Goal: Register for event/course

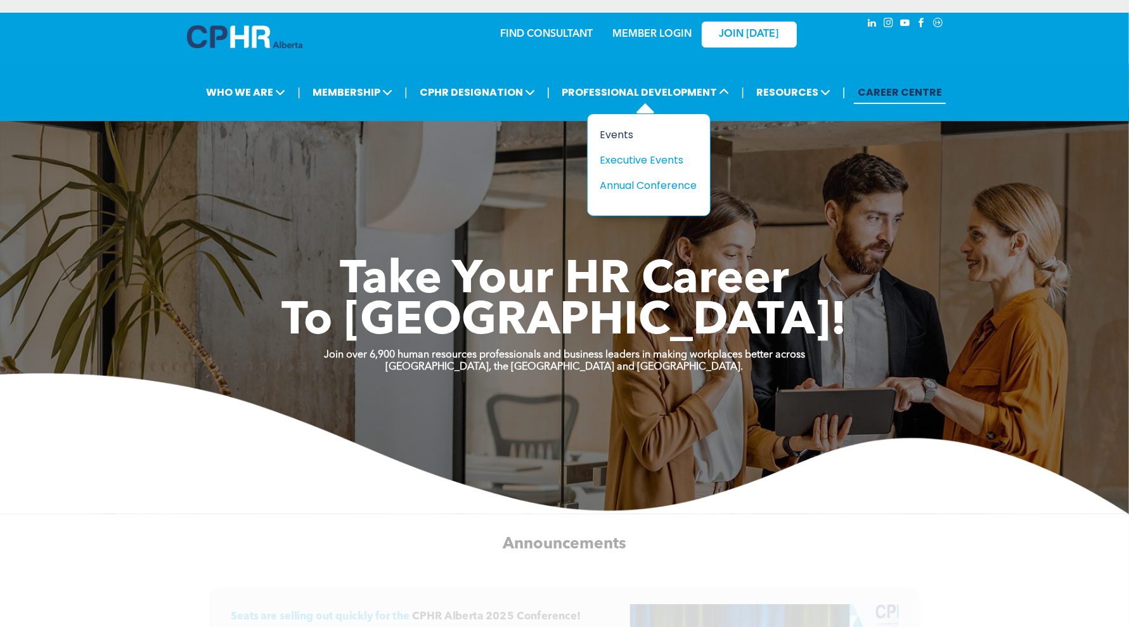
click at [619, 132] on div "Events" at bounding box center [643, 135] width 87 height 16
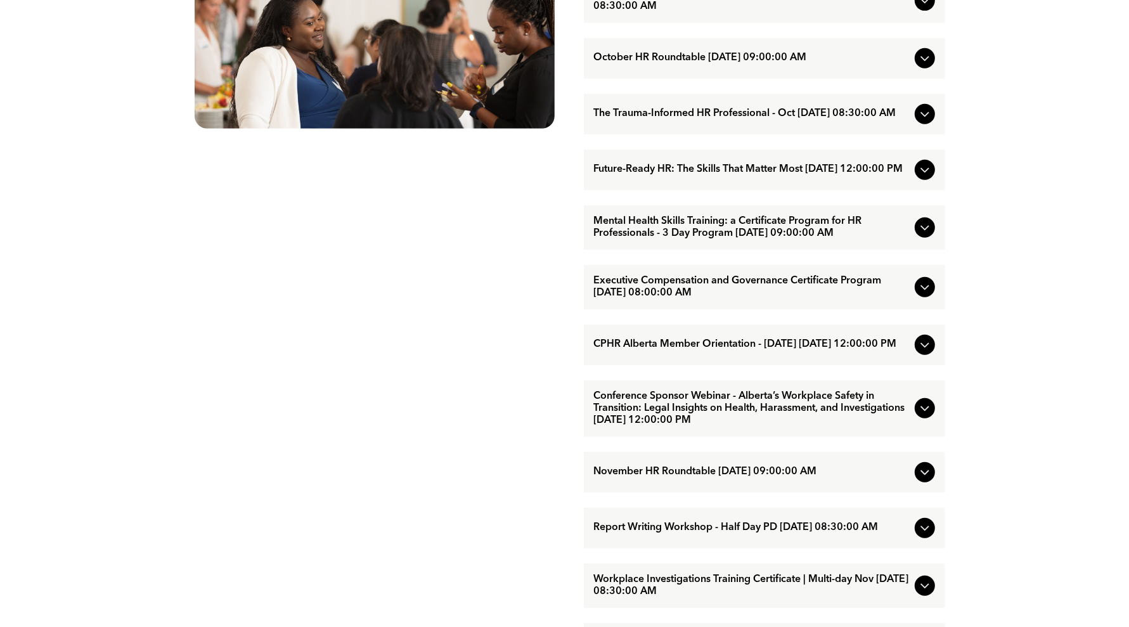
scroll to position [793, 0]
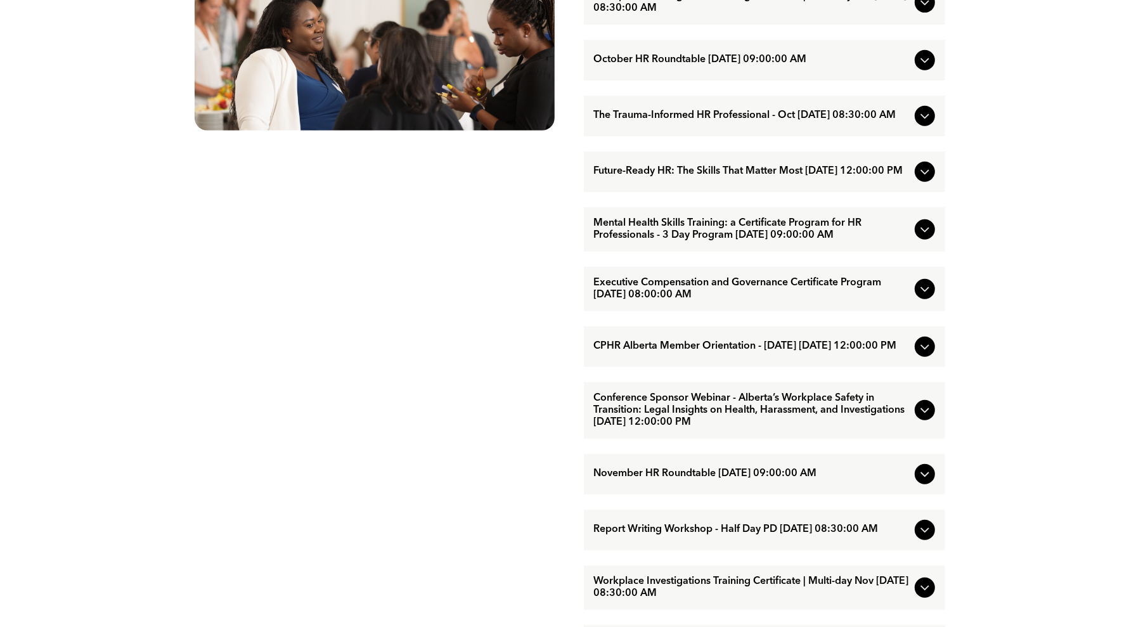
click at [1031, 391] on div "EVENTS Professional Development & Networking Offerings CPHR Alberta offers a wi…" at bounding box center [564, 263] width 1129 height 1252
drag, startPoint x: 510, startPoint y: 290, endPoint x: 736, endPoint y: 286, distance: 226.4
click at [507, 290] on div "EVENTS Professional Development & Networking Offerings CPHR Alberta offers a wi…" at bounding box center [374, 262] width 380 height 1175
click at [1018, 268] on div "EVENTS Professional Development & Networking Offerings CPHR Alberta offers a wi…" at bounding box center [564, 263] width 1129 height 1252
click at [407, 294] on div "EVENTS Professional Development & Networking Offerings CPHR Alberta offers a wi…" at bounding box center [374, 262] width 380 height 1175
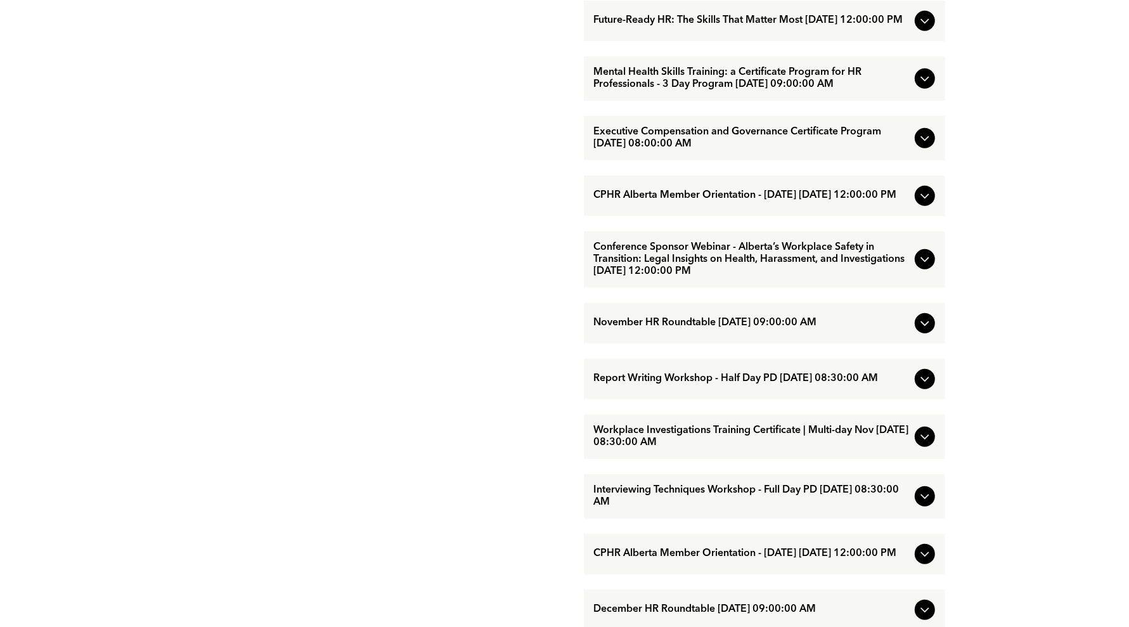
scroll to position [1110, 0]
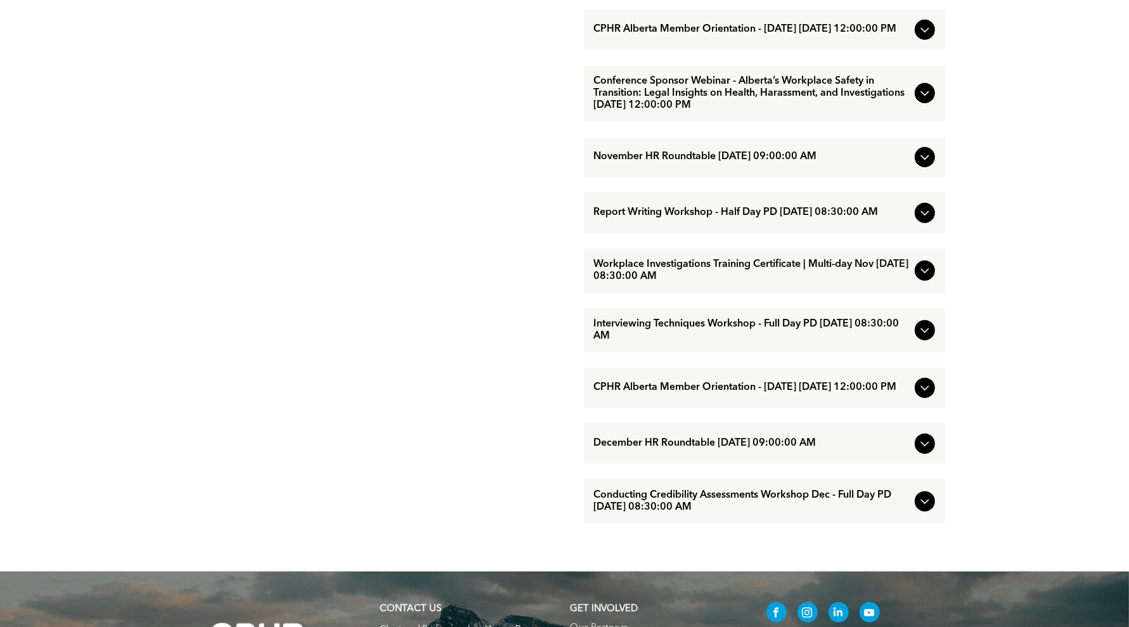
drag, startPoint x: 1045, startPoint y: 342, endPoint x: 1015, endPoint y: 273, distance: 75.8
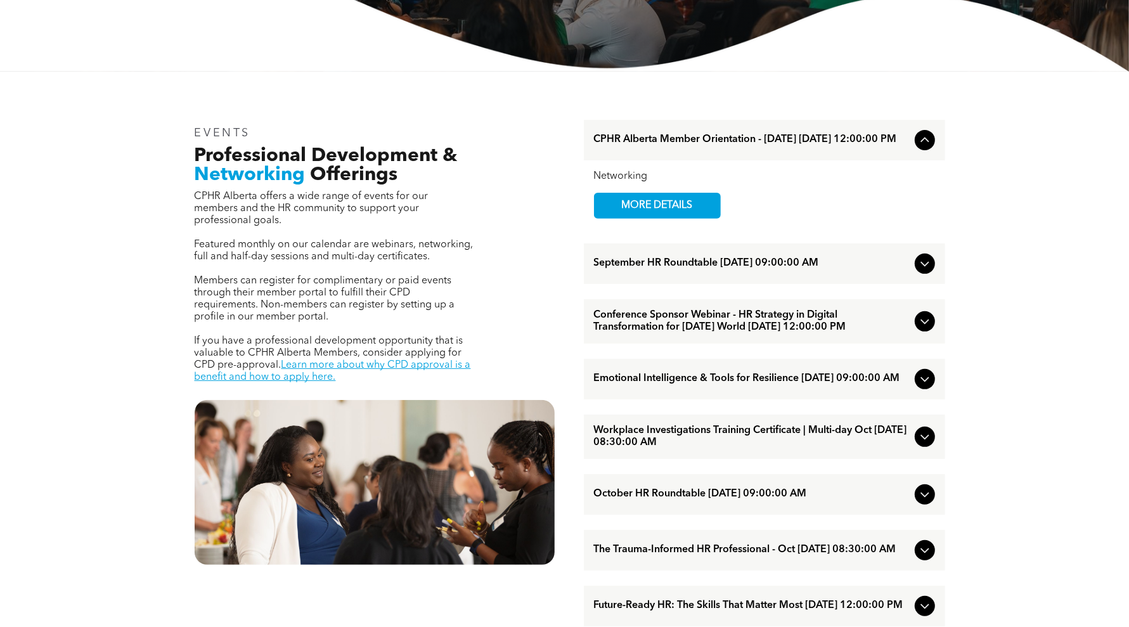
scroll to position [159, 0]
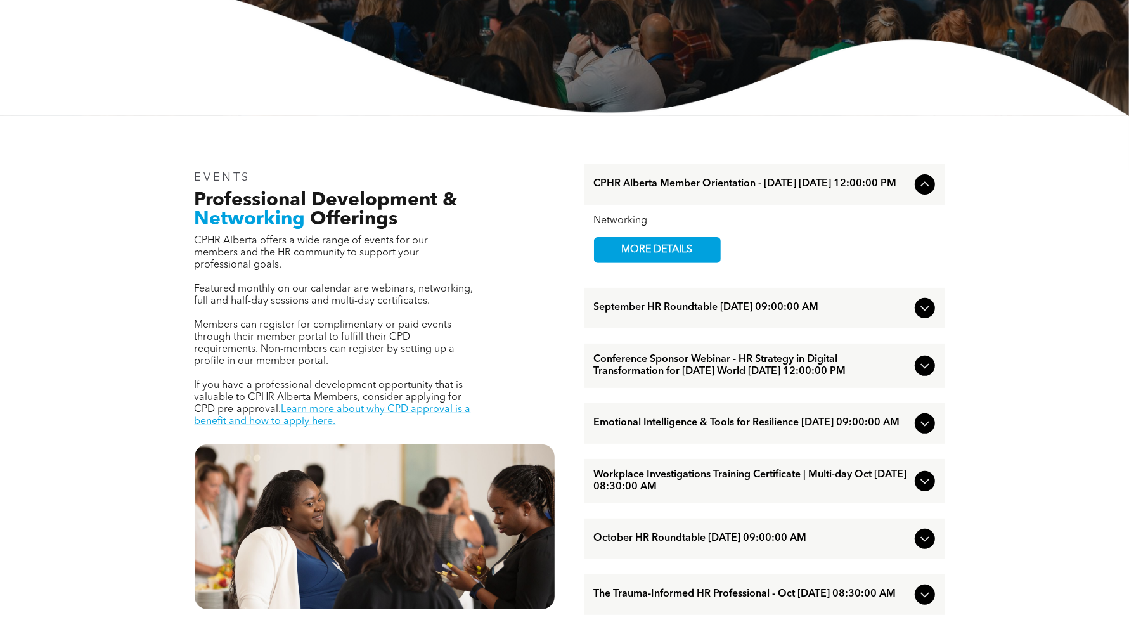
scroll to position [317, 0]
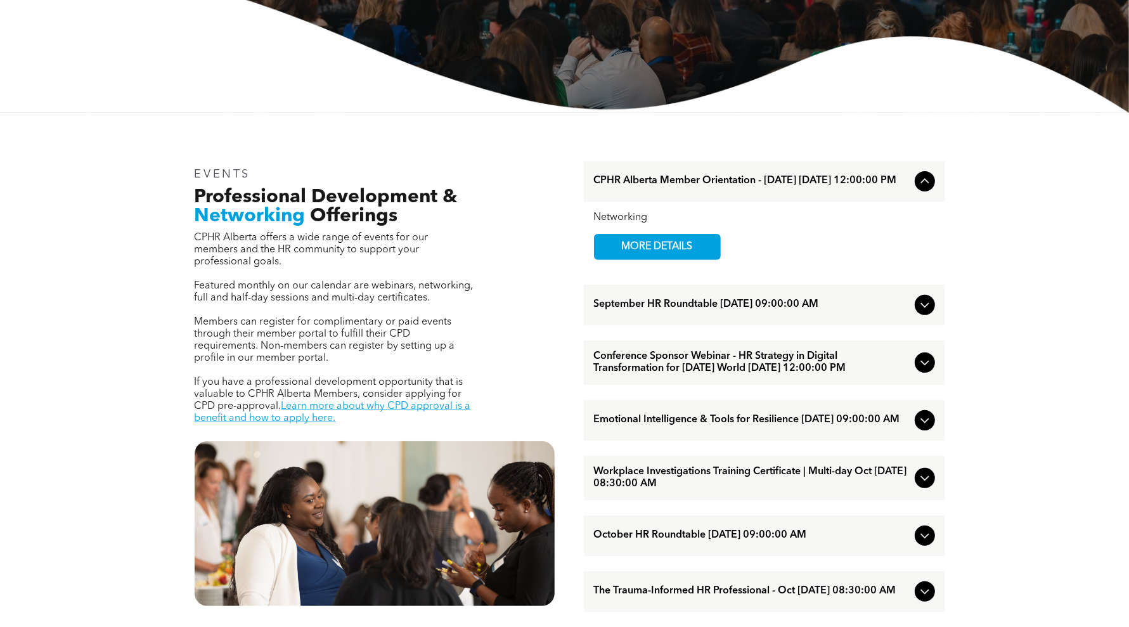
drag, startPoint x: 1059, startPoint y: 467, endPoint x: 1049, endPoint y: 466, distance: 10.2
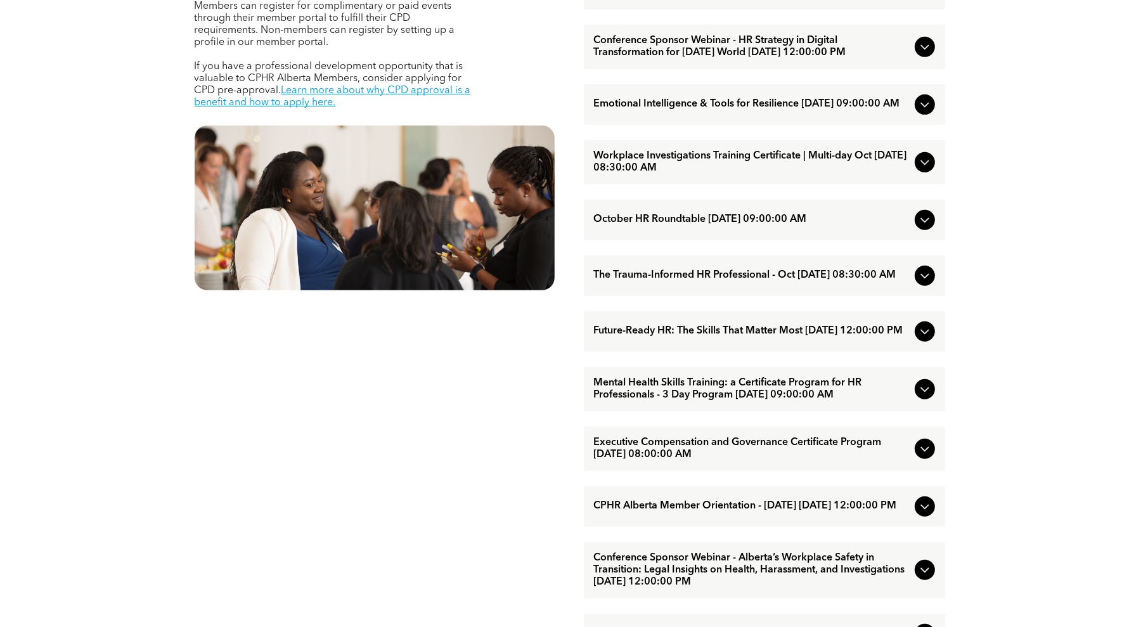
scroll to position [634, 0]
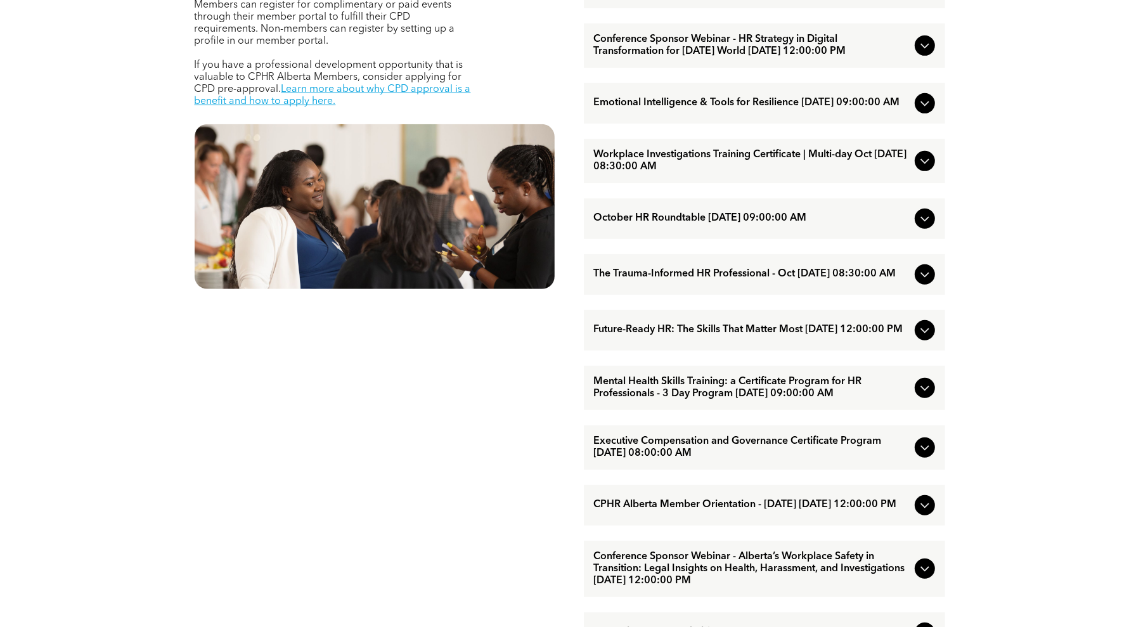
drag, startPoint x: 467, startPoint y: 411, endPoint x: 649, endPoint y: 270, distance: 230.5
click at [467, 411] on div "EVENTS Professional Development & Networking Offerings CPHR Alberta offers a wi…" at bounding box center [374, 421] width 380 height 1175
click at [619, 336] on span "Future-Ready HR: The Skills That Matter Most [DATE] 12:00:00 PM" at bounding box center [752, 330] width 316 height 12
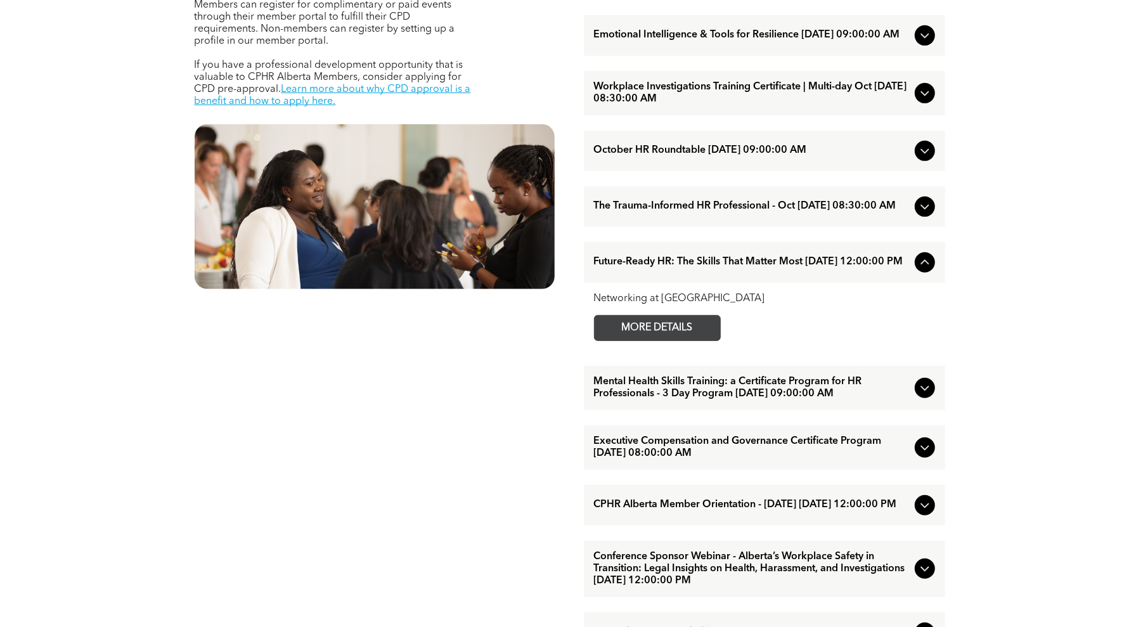
click at [664, 340] on span "MORE DETAILS" at bounding box center [657, 328] width 100 height 25
click at [1037, 375] on div "EVENTS Professional Development & Networking Offerings CPHR Alberta offers a wi…" at bounding box center [564, 422] width 1129 height 1252
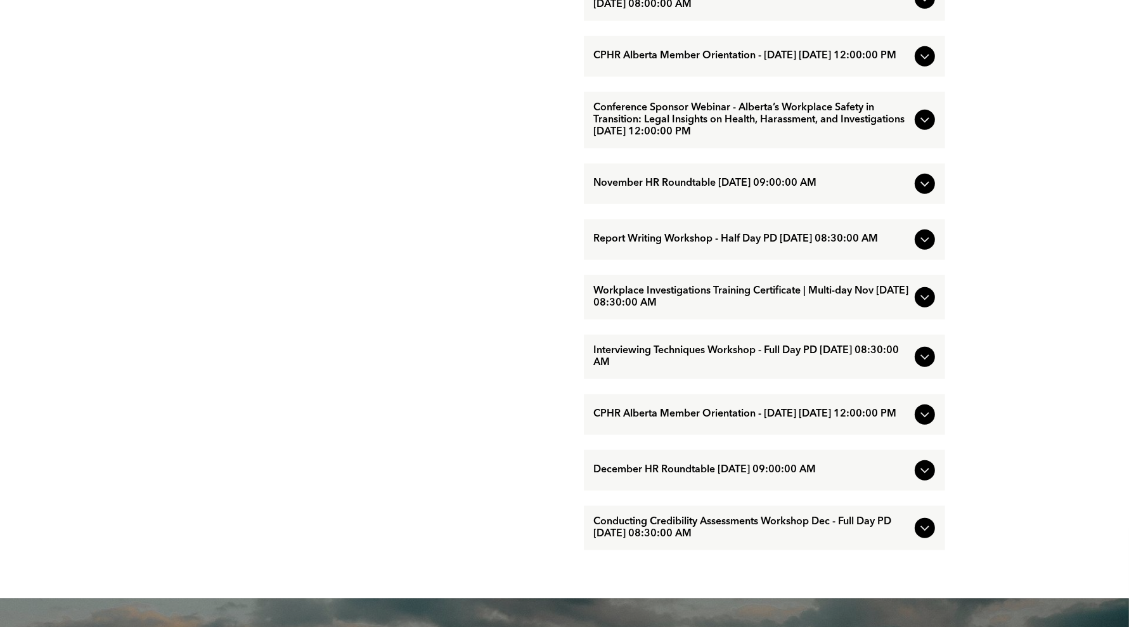
scroll to position [1110, 0]
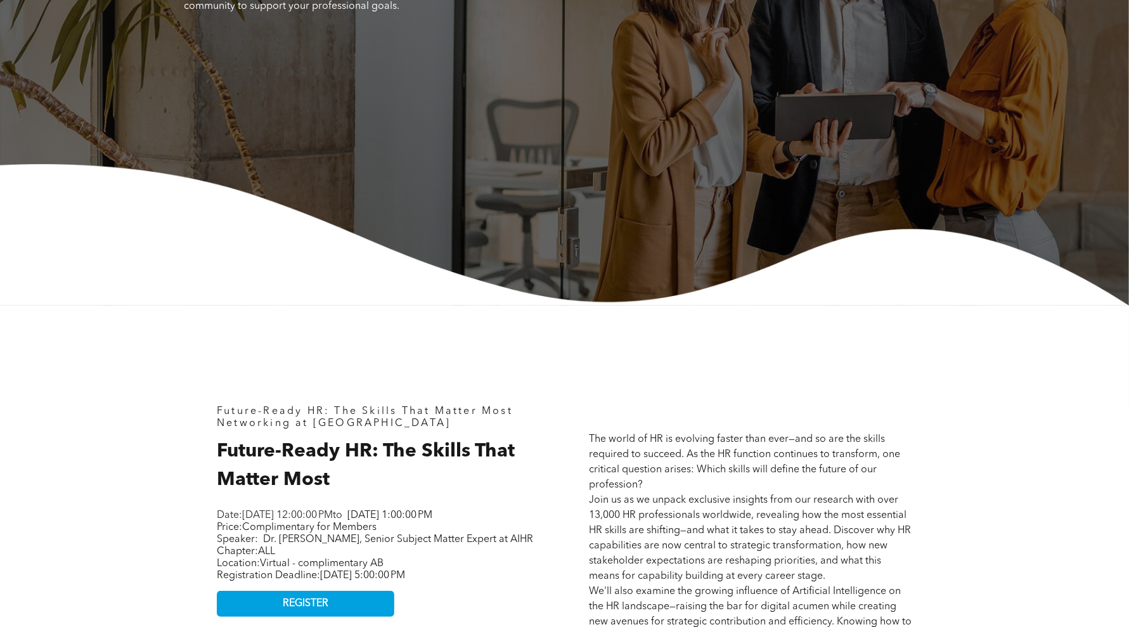
scroll to position [396, 0]
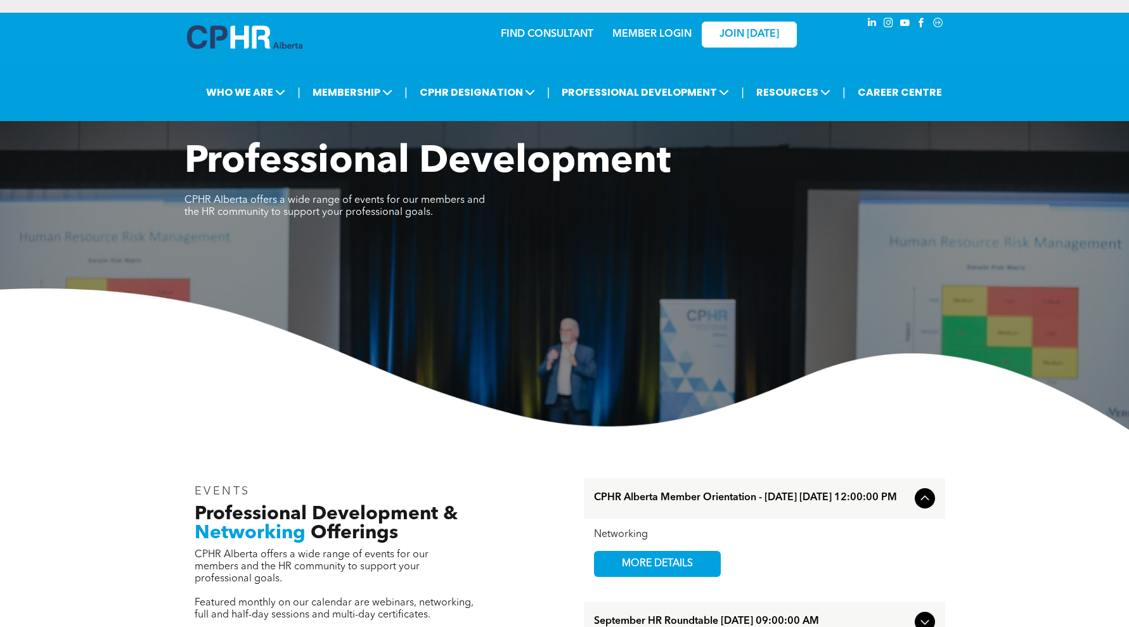
scroll to position [1110, 0]
